Goal: Navigation & Orientation: Find specific page/section

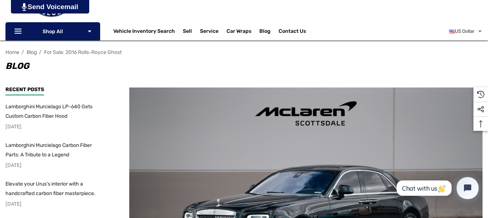
scroll to position [109, 0]
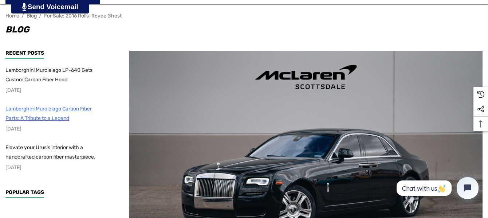
click at [39, 110] on span "Lamborghini Murcielago Carbon Fiber Parts: A Tribute to a Legend" at bounding box center [48, 114] width 86 height 16
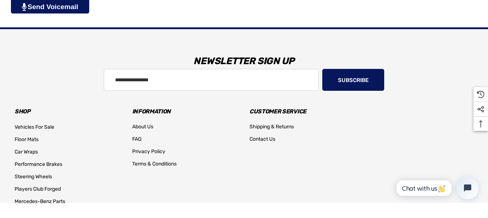
scroll to position [1700, 0]
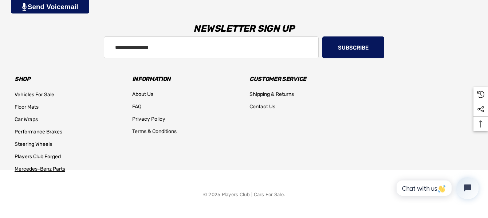
click at [45, 167] on span "Mercedes-Benz Parts" at bounding box center [40, 169] width 51 height 6
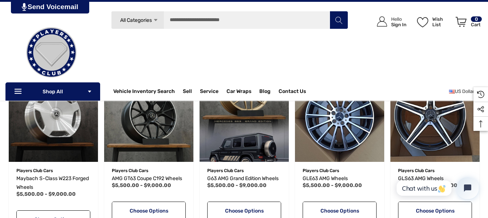
scroll to position [364, 0]
